Goal: Register for event/course

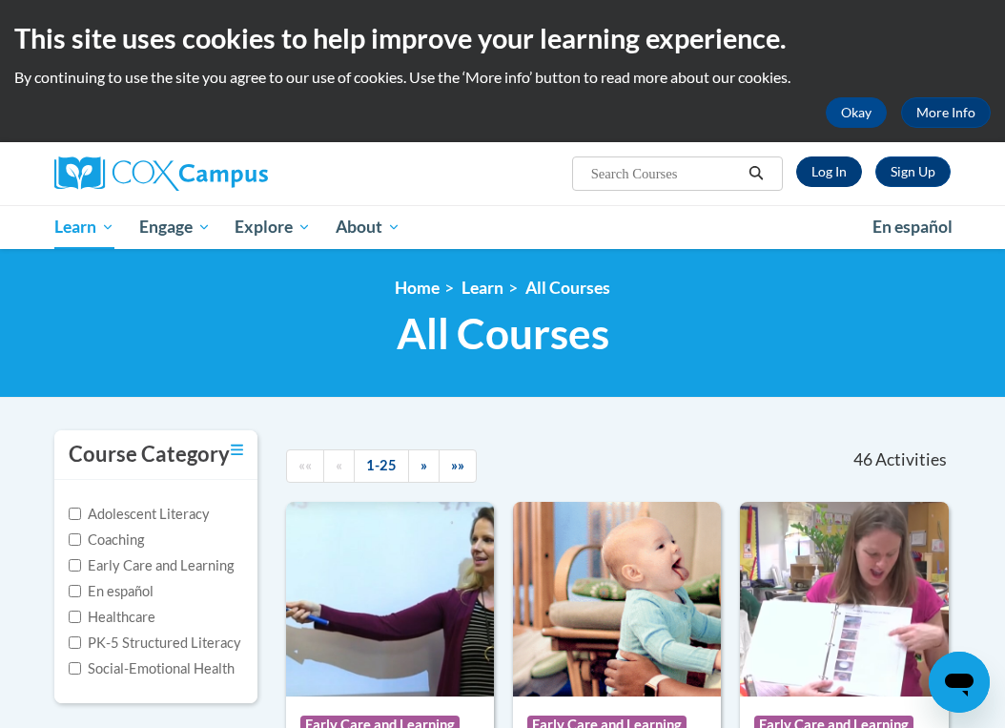
click at [837, 170] on link "Log In" at bounding box center [829, 171] width 66 height 31
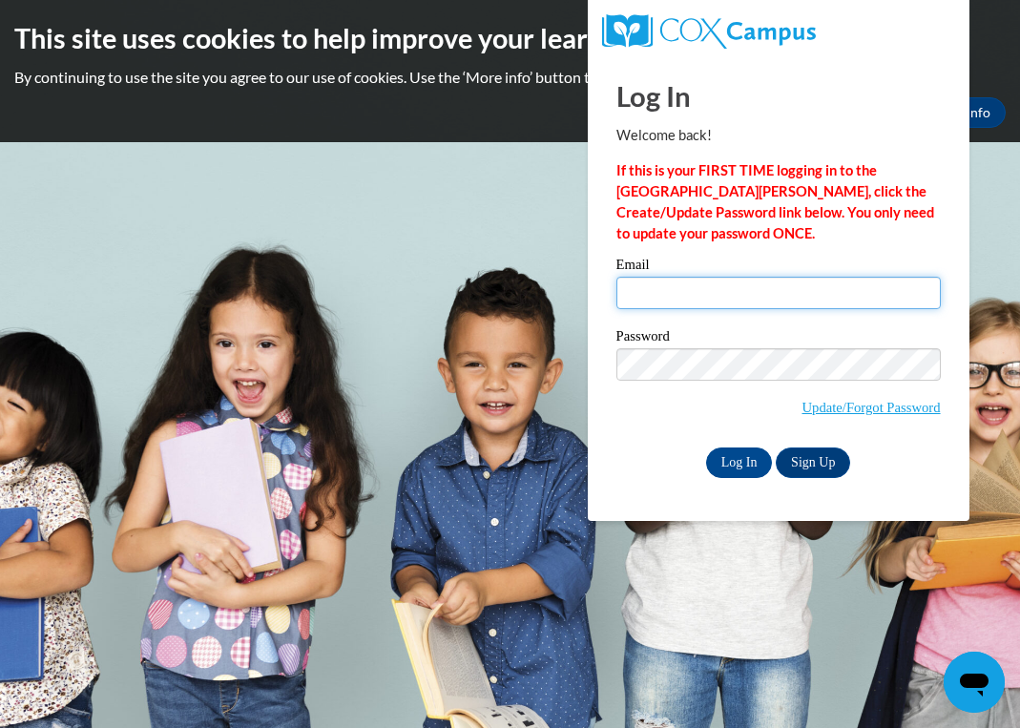
type input "[EMAIL_ADDRESS][DOMAIN_NAME]"
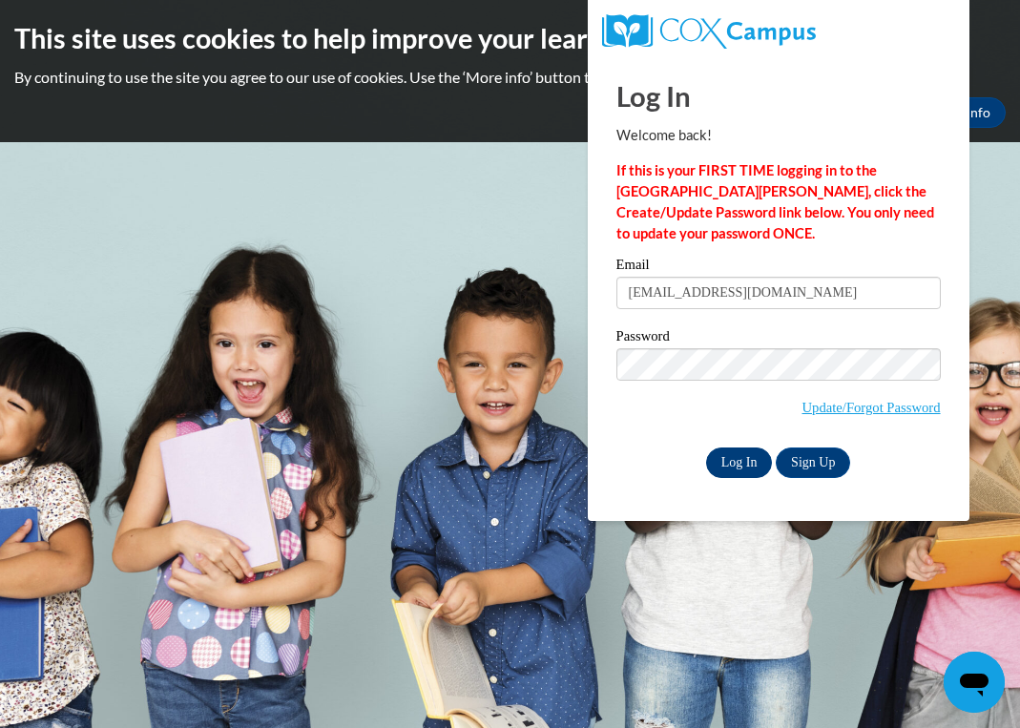
click at [743, 458] on input "Log In" at bounding box center [739, 462] width 67 height 31
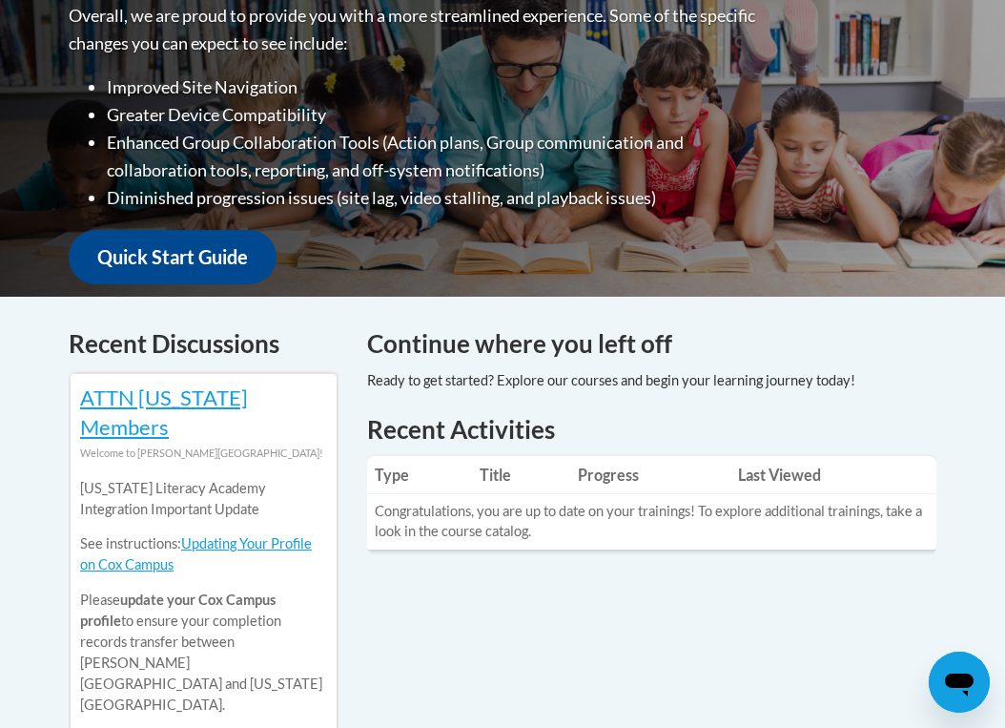
scroll to position [150, 0]
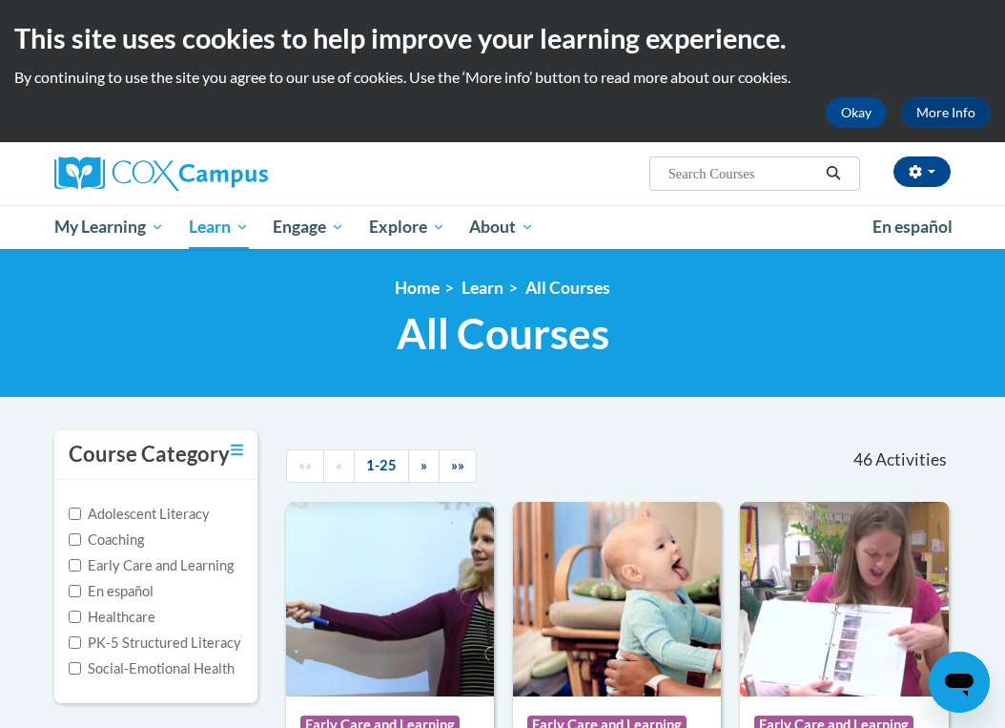
click at [728, 184] on input "Search..." at bounding box center [743, 173] width 153 height 23
type input "systematic"
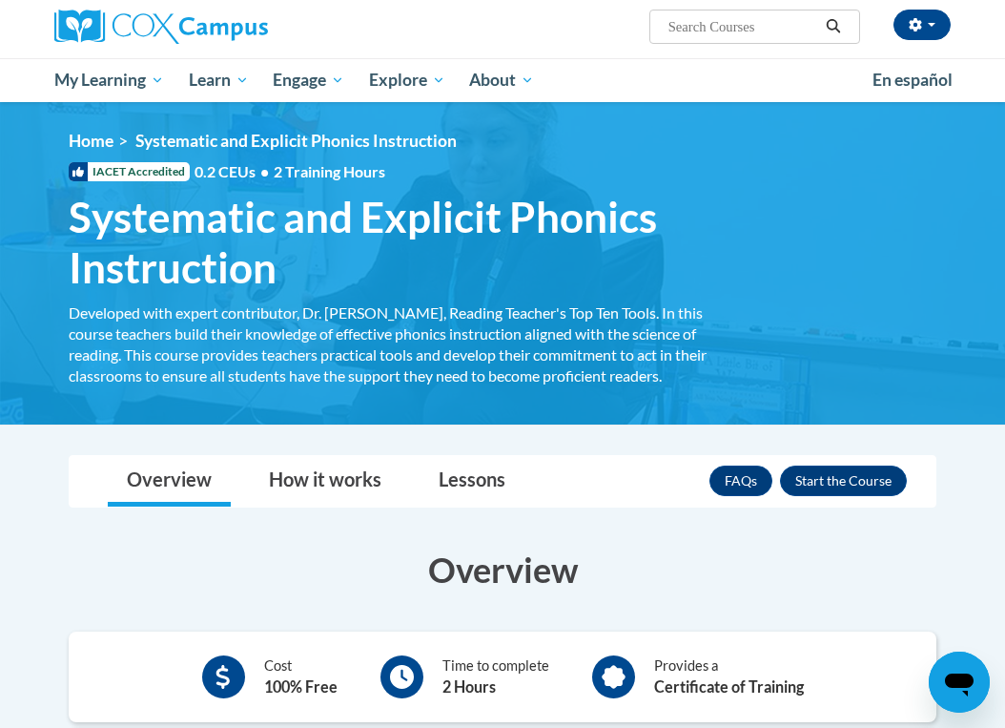
scroll to position [463, 0]
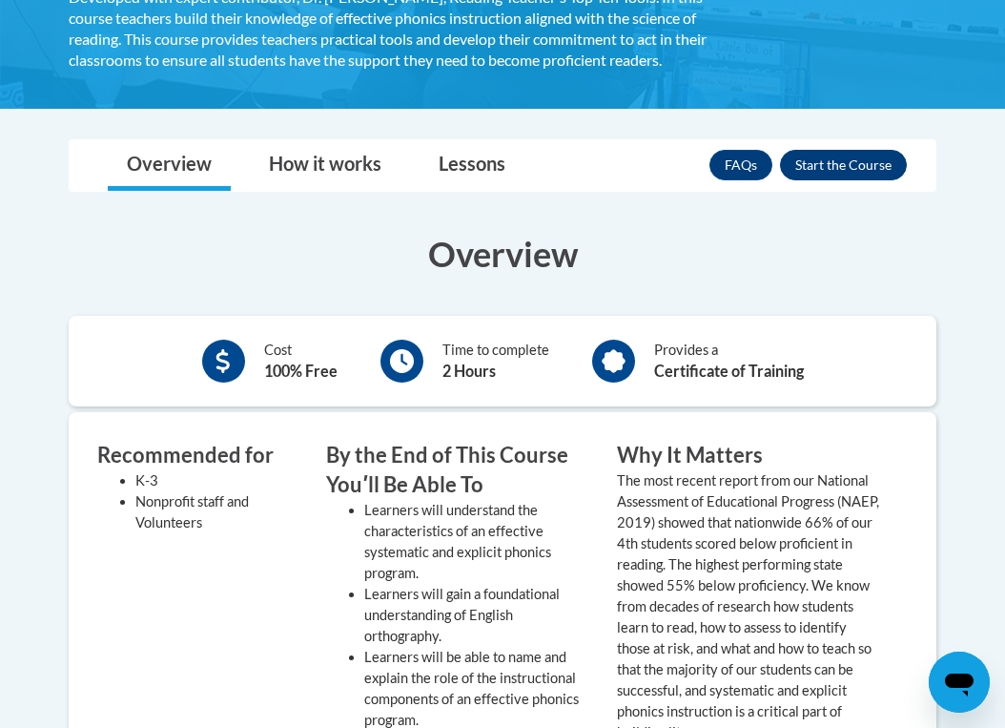
click at [842, 166] on button "Enroll" at bounding box center [843, 165] width 127 height 31
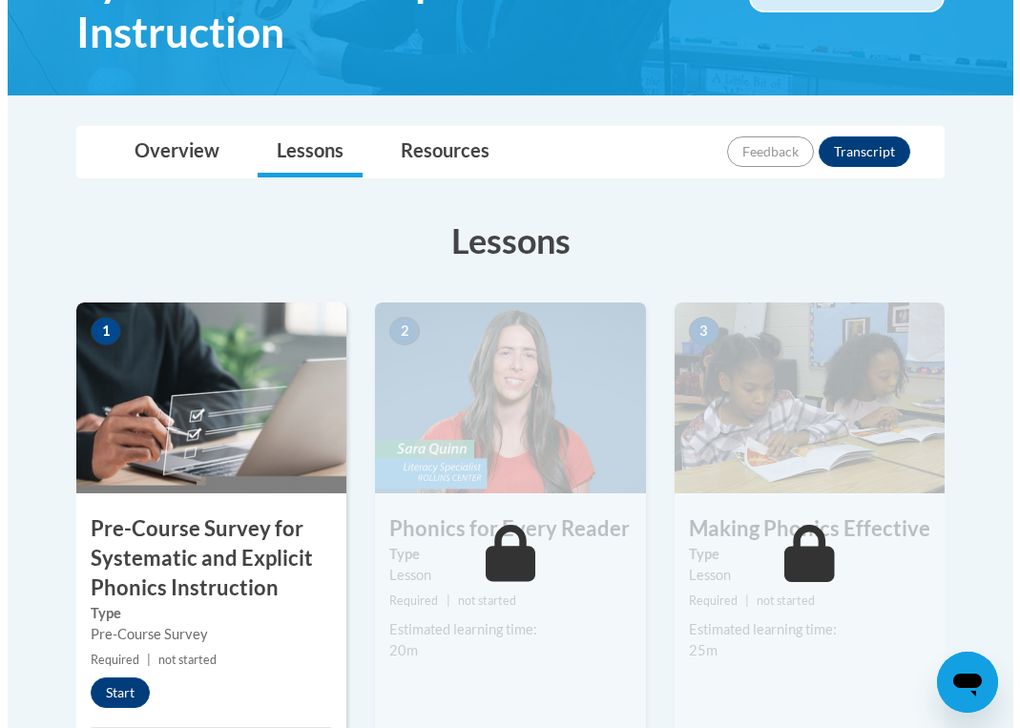
scroll to position [564, 0]
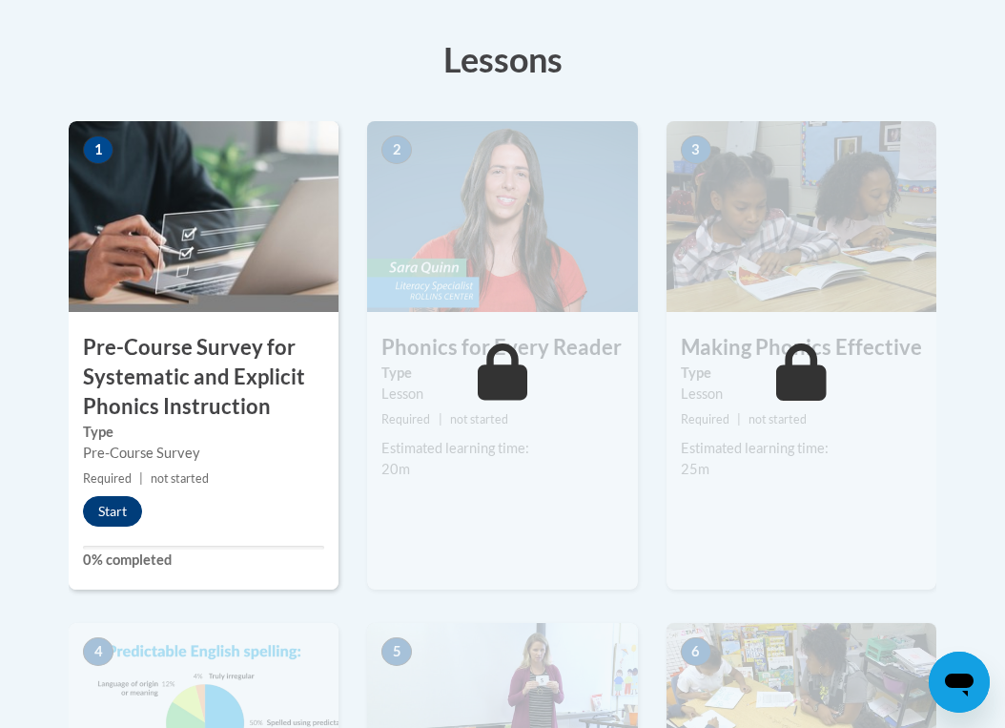
click at [110, 505] on button "Start" at bounding box center [112, 511] width 59 height 31
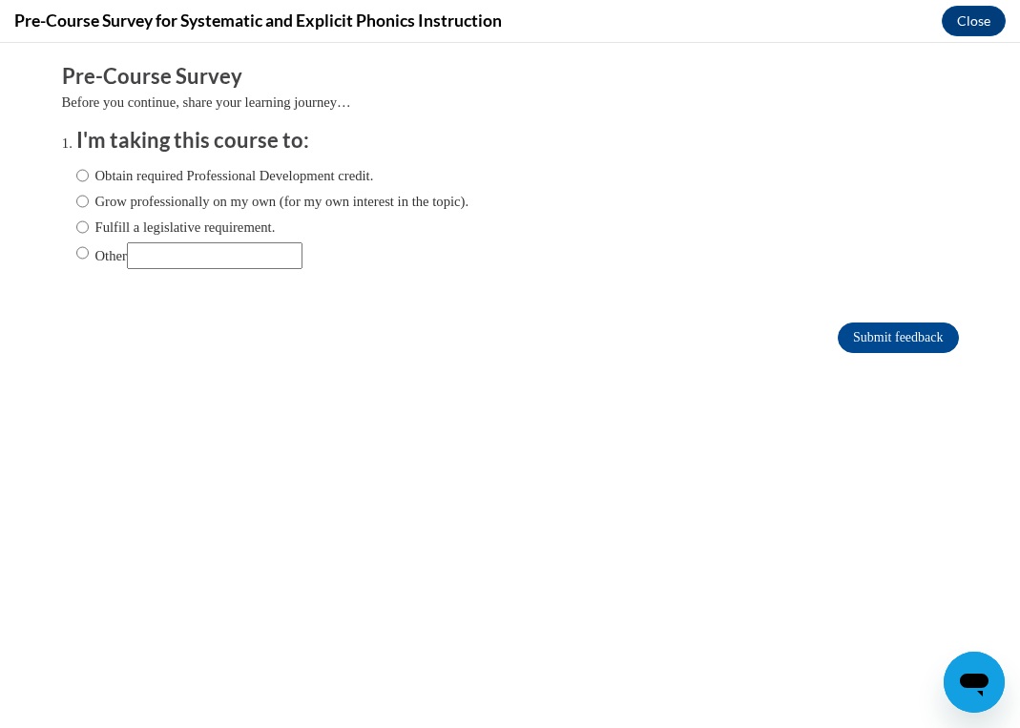
scroll to position [0, 0]
click at [94, 260] on label "Other" at bounding box center [189, 255] width 226 height 27
click at [89, 260] on input "Other" at bounding box center [82, 252] width 12 height 21
radio input "true"
click at [178, 262] on input "Other" at bounding box center [214, 255] width 175 height 27
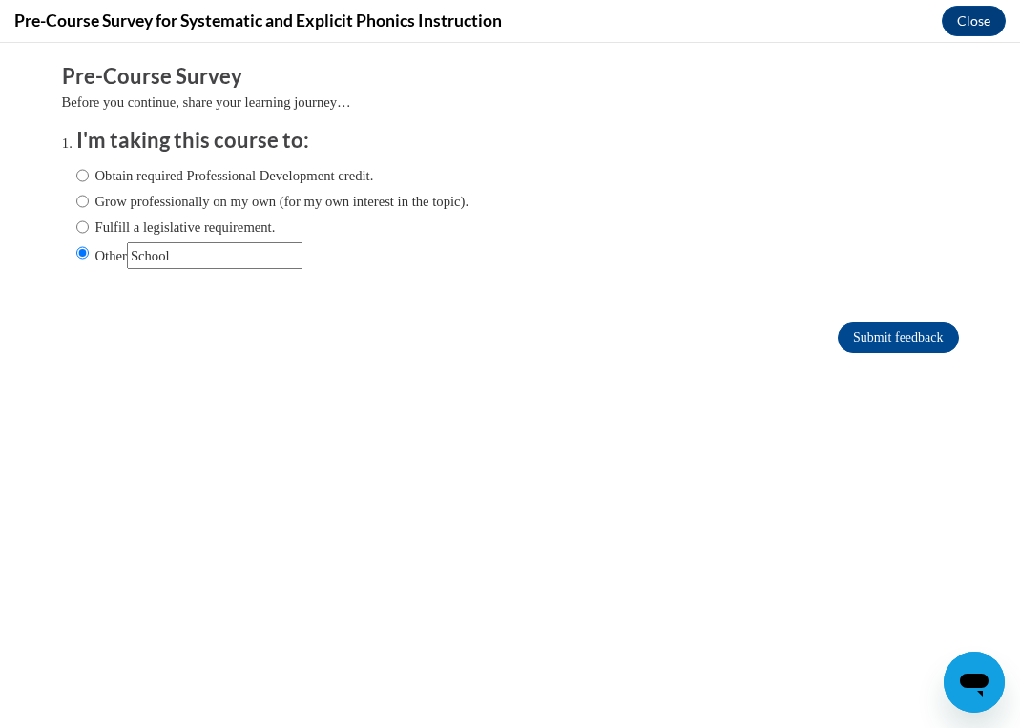
type input "School"
click at [879, 335] on input "Submit feedback" at bounding box center [897, 337] width 120 height 31
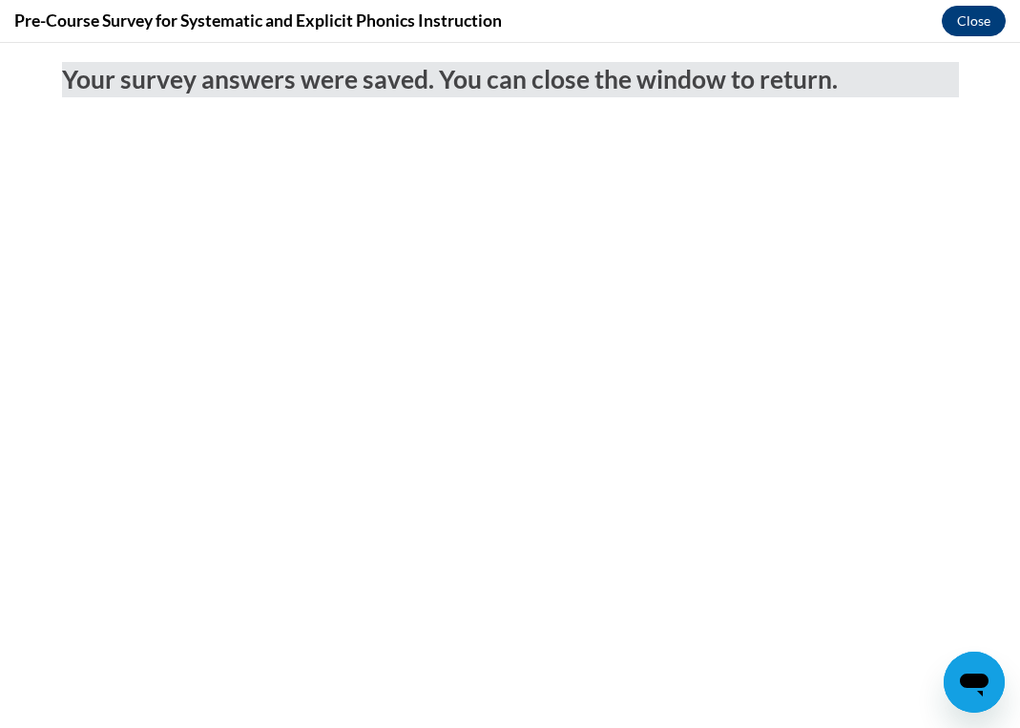
click at [966, 25] on button "Close" at bounding box center [973, 21] width 64 height 31
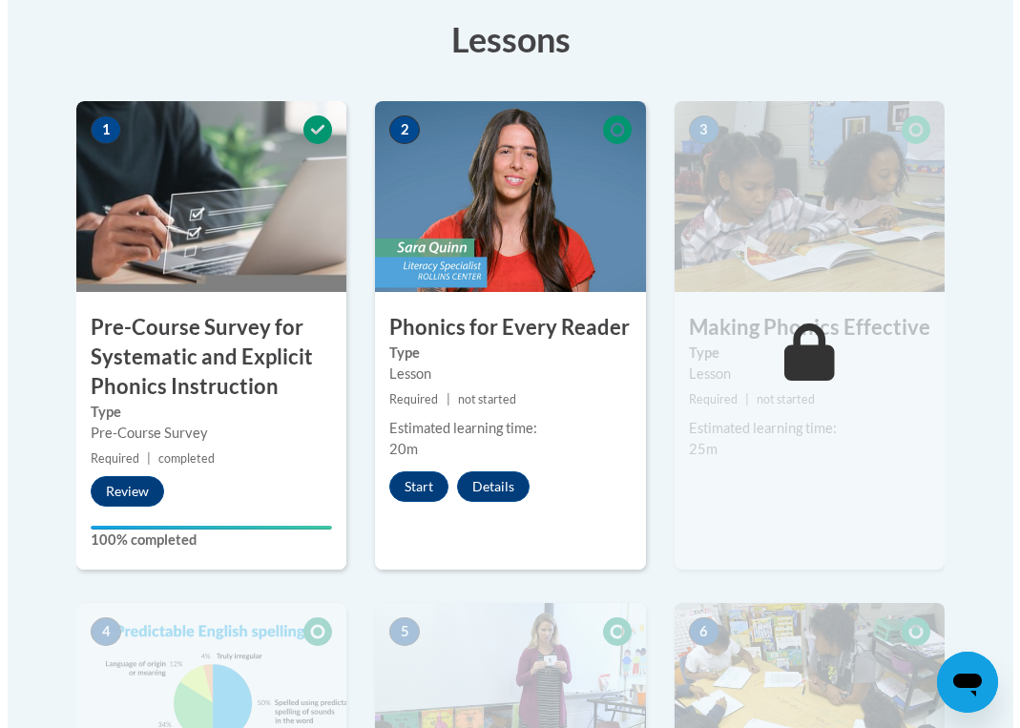
scroll to position [588, 0]
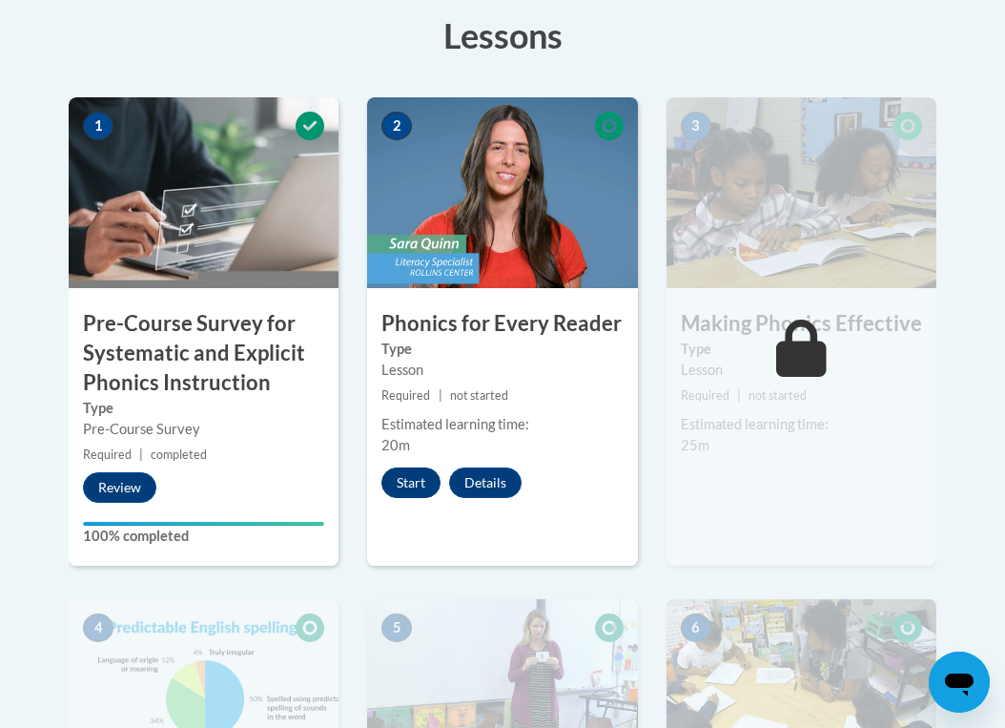
click at [416, 490] on button "Start" at bounding box center [411, 482] width 59 height 31
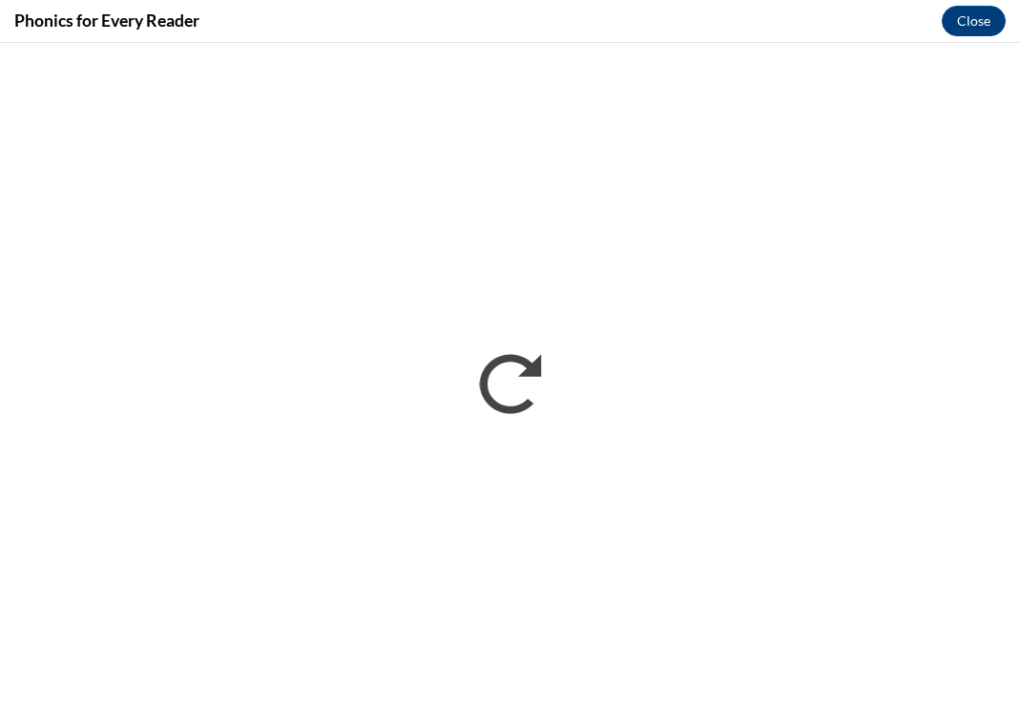
scroll to position [0, 0]
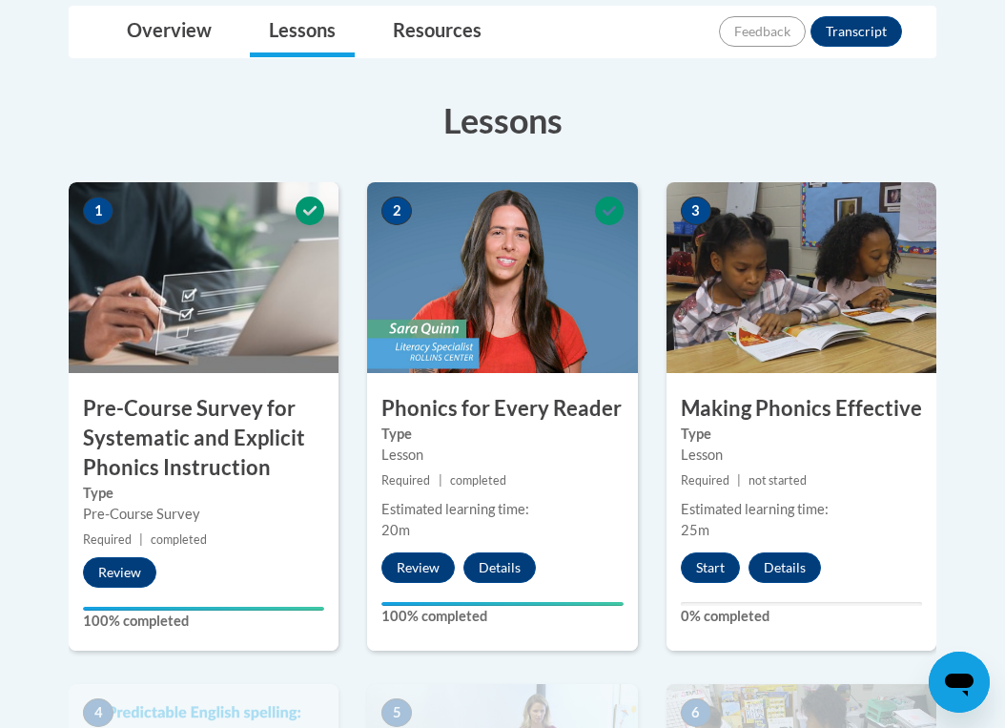
scroll to position [626, 0]
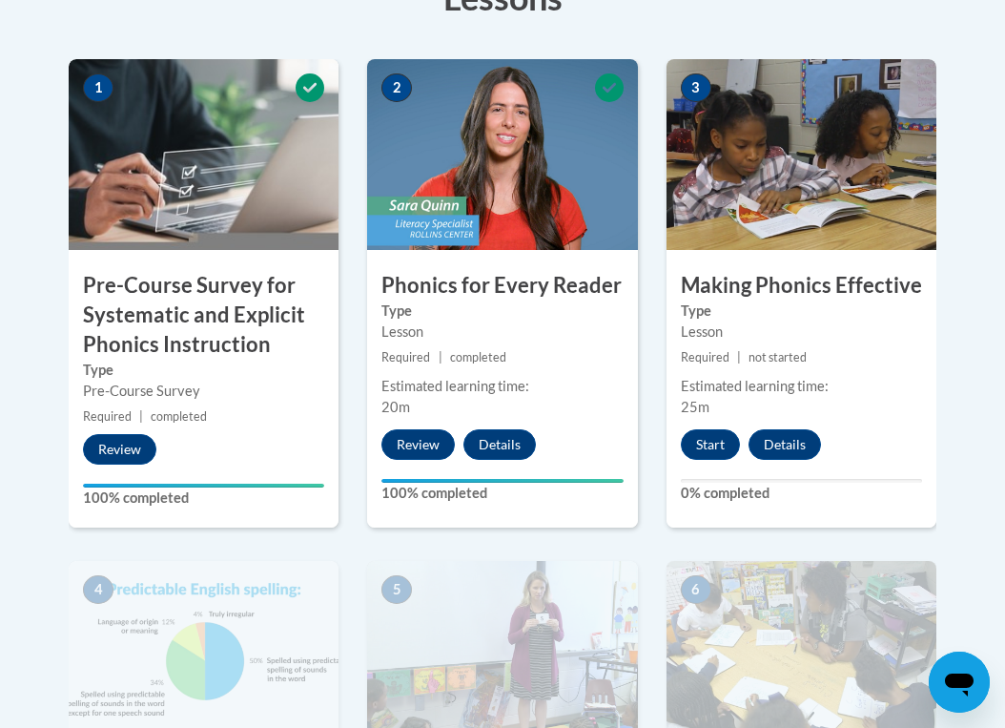
click at [463, 283] on h3 "Phonics for Every Reader" at bounding box center [502, 286] width 270 height 30
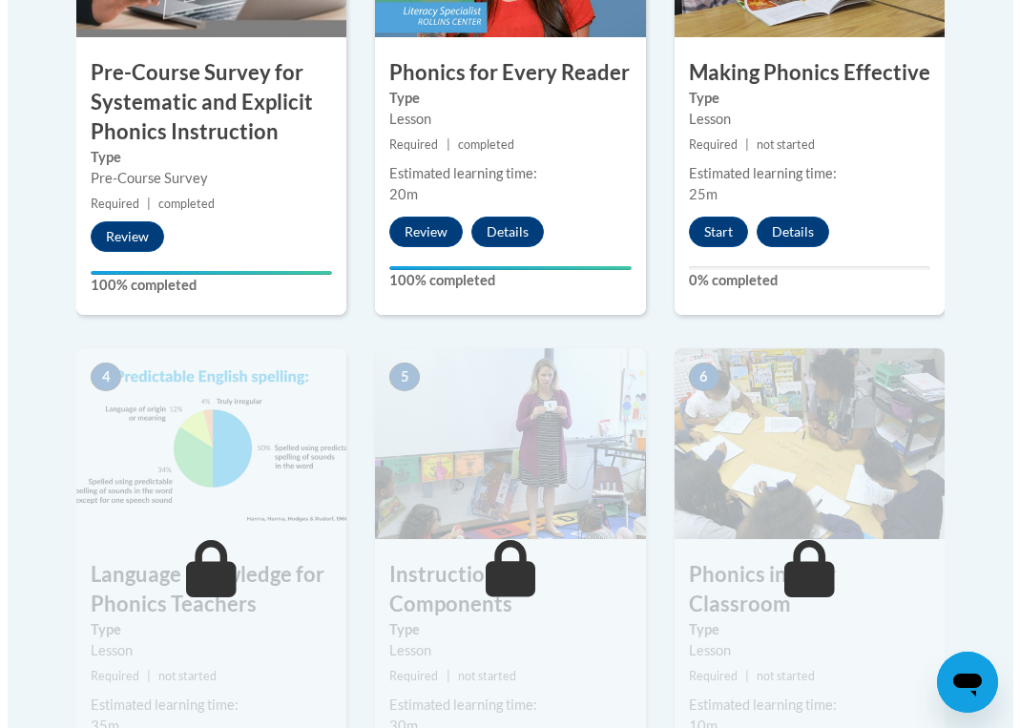
scroll to position [672, 0]
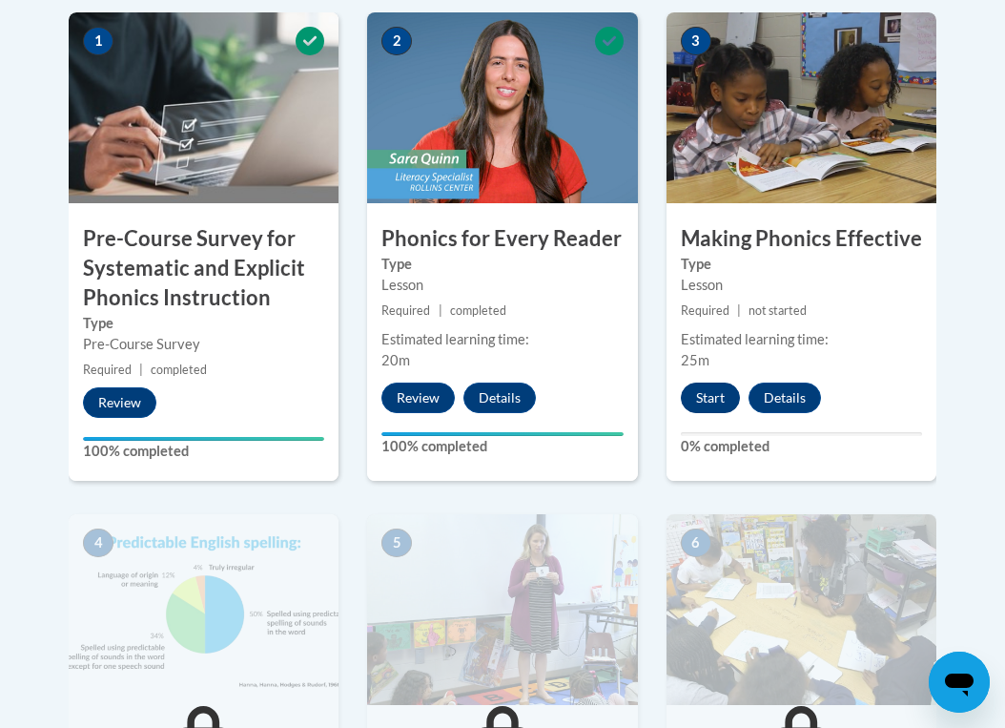
click at [701, 395] on button "Start" at bounding box center [710, 397] width 59 height 31
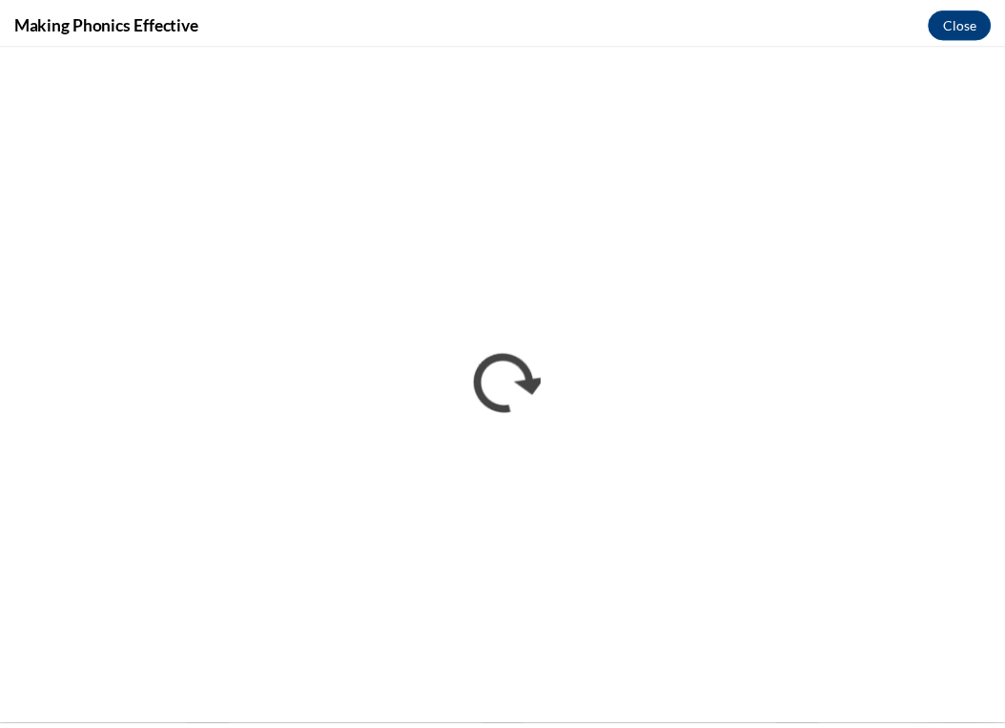
scroll to position [0, 0]
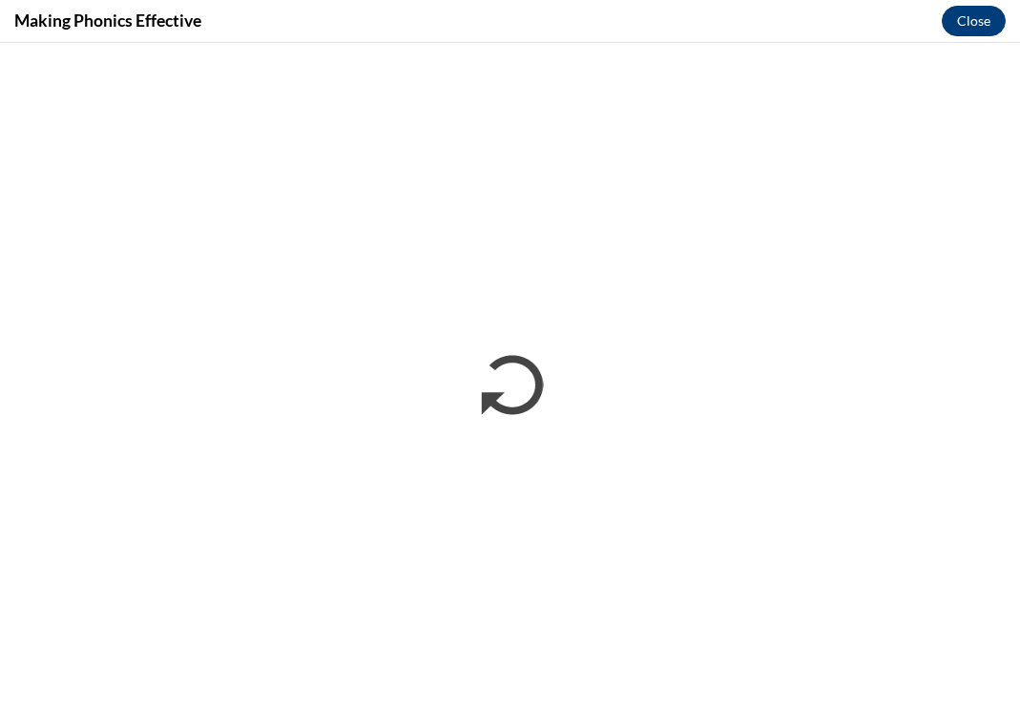
click at [981, 25] on button "Close" at bounding box center [973, 21] width 64 height 31
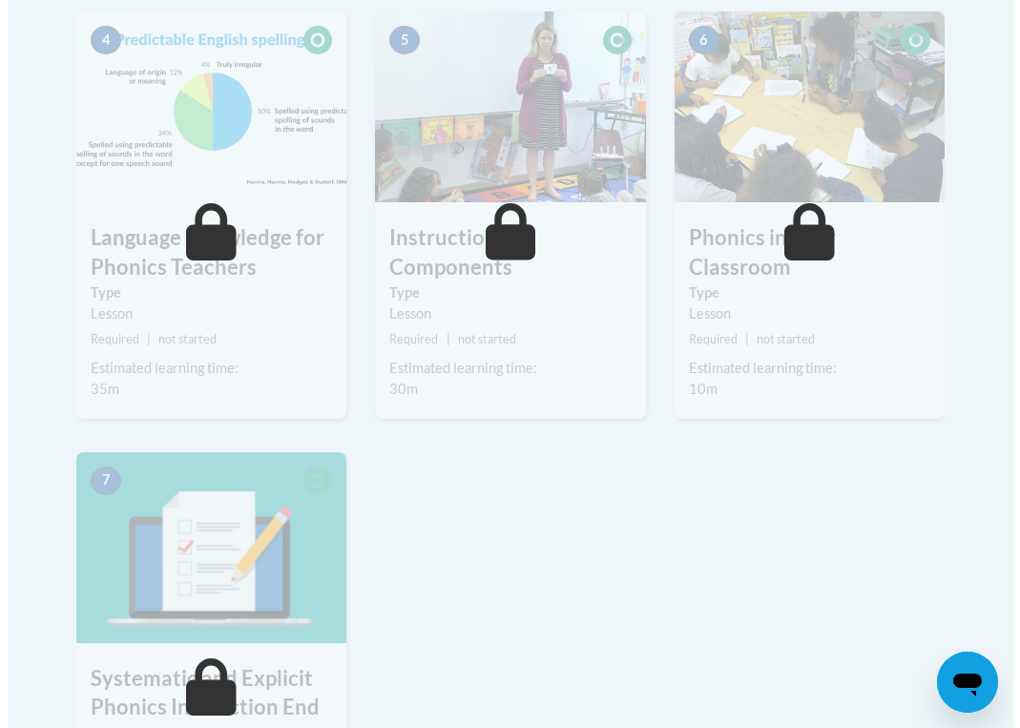
scroll to position [593, 0]
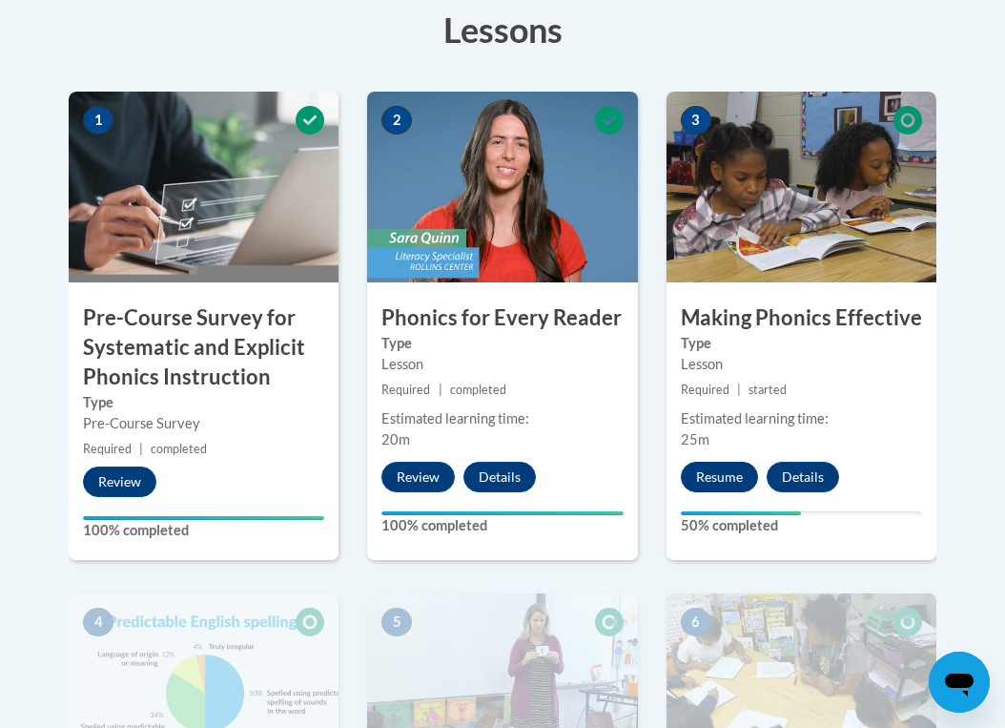
click at [726, 475] on button "Resume" at bounding box center [719, 477] width 77 height 31
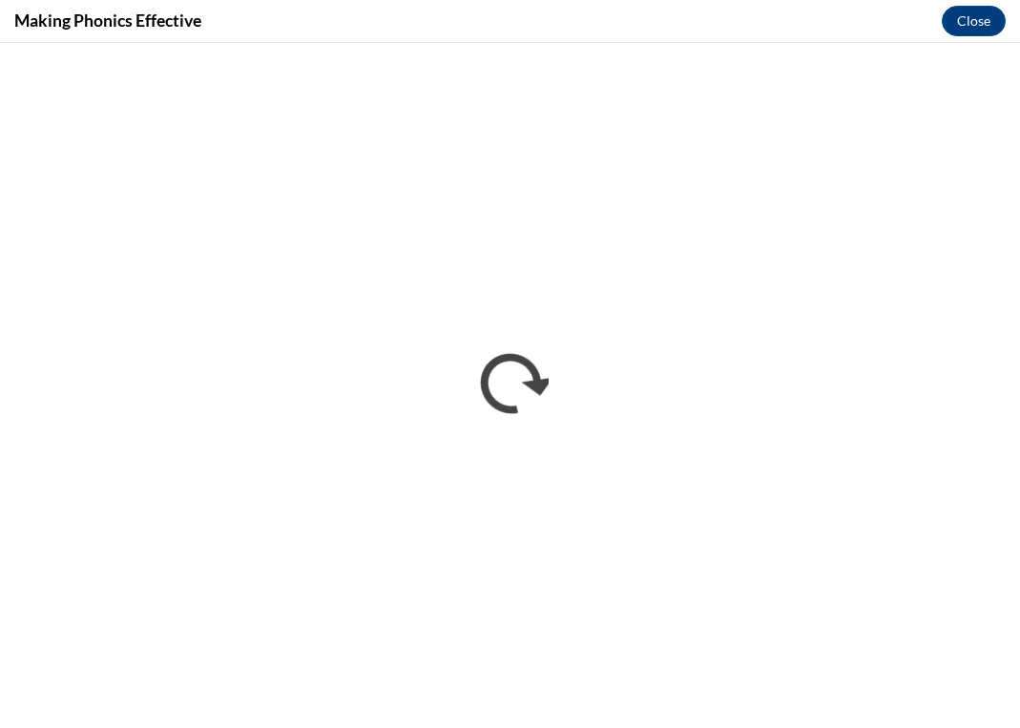
scroll to position [0, 0]
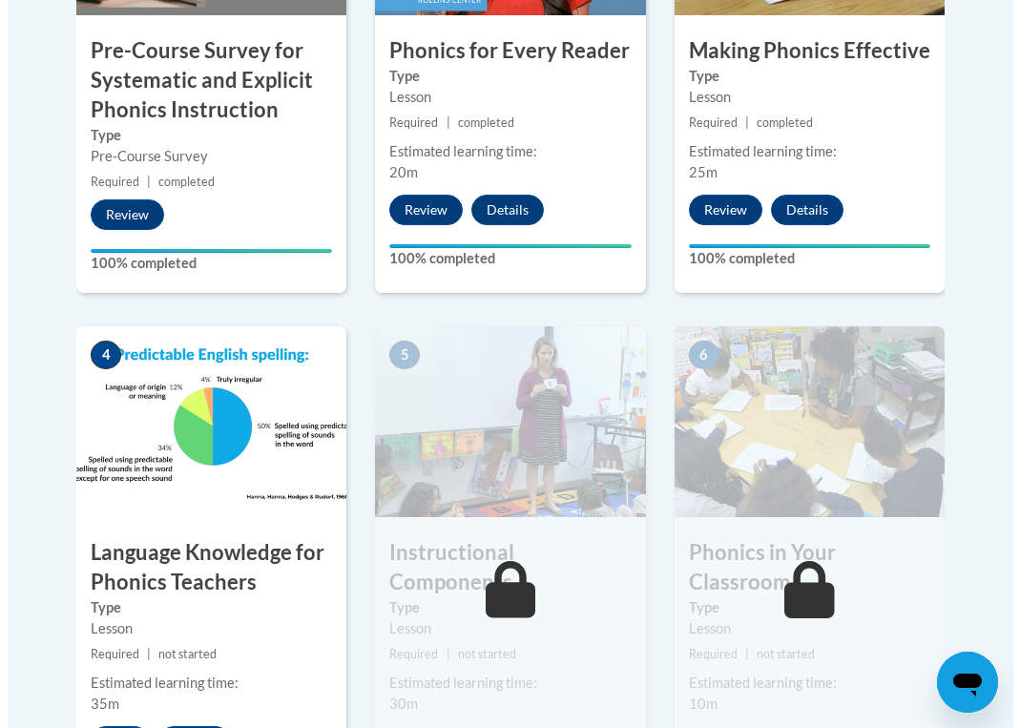
scroll to position [1042, 0]
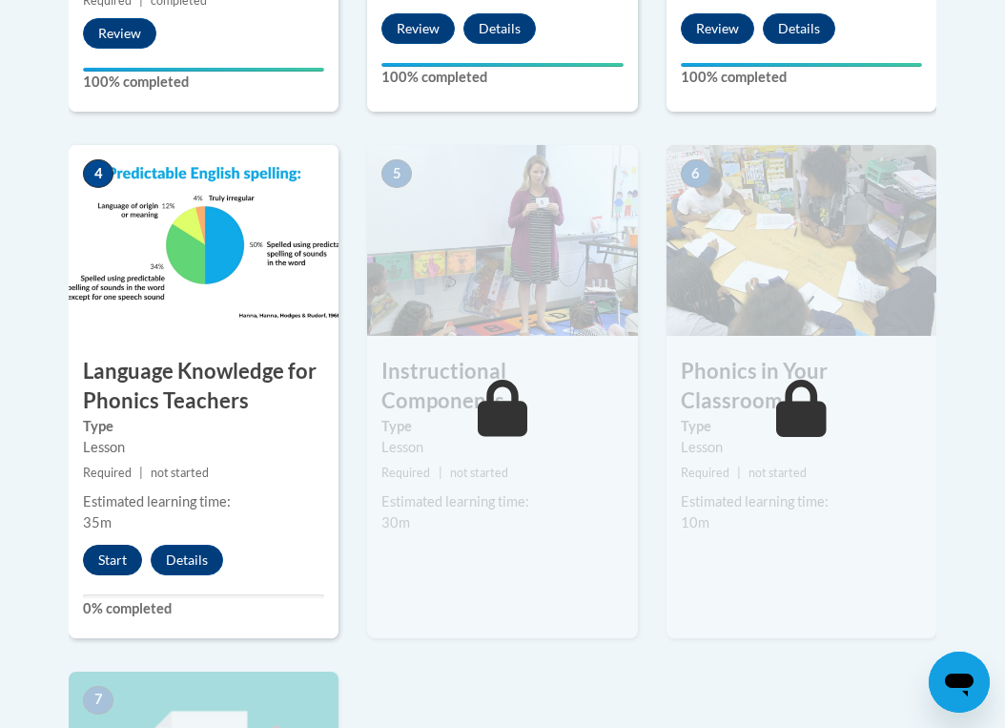
click at [107, 561] on button "Start" at bounding box center [112, 560] width 59 height 31
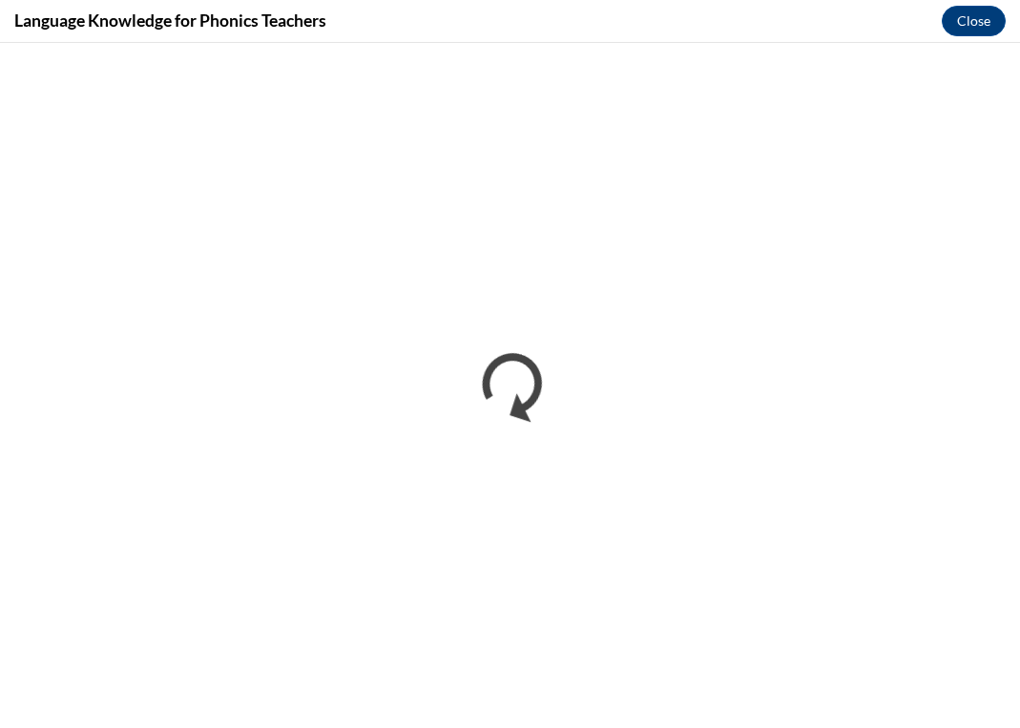
scroll to position [0, 0]
